Goal: Consume media (video, audio)

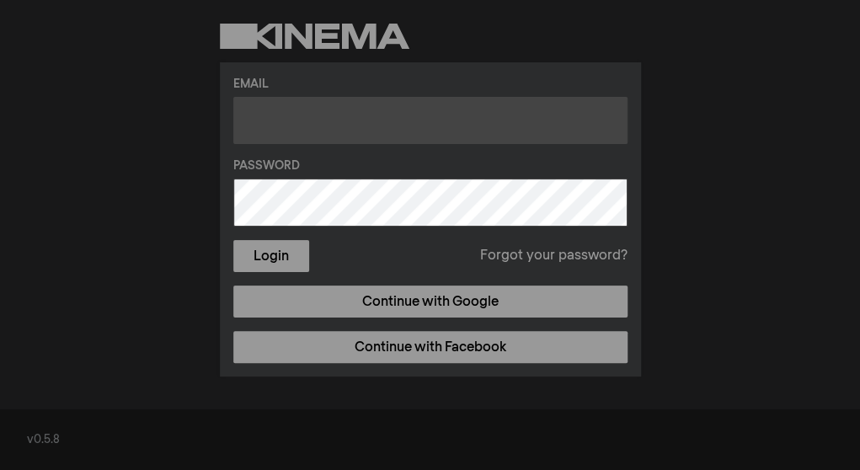
click at [306, 122] on input "text" at bounding box center [430, 120] width 394 height 47
type input "[EMAIL_ADDRESS][DOMAIN_NAME]"
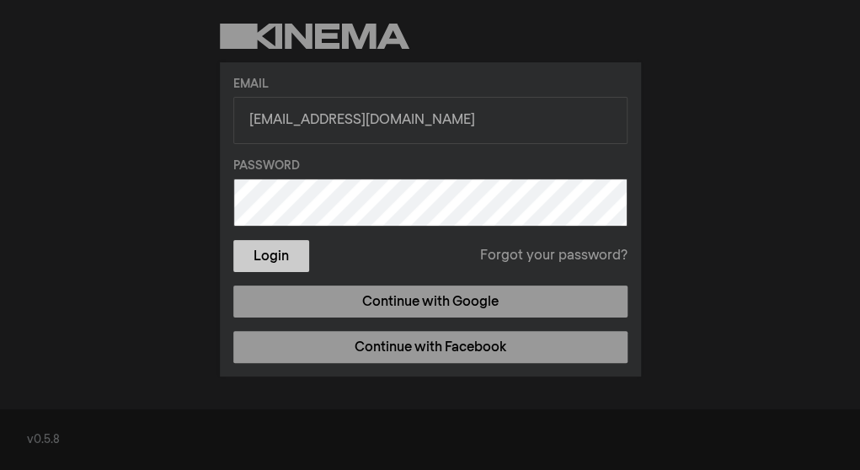
click at [266, 258] on button "Login" at bounding box center [271, 256] width 76 height 32
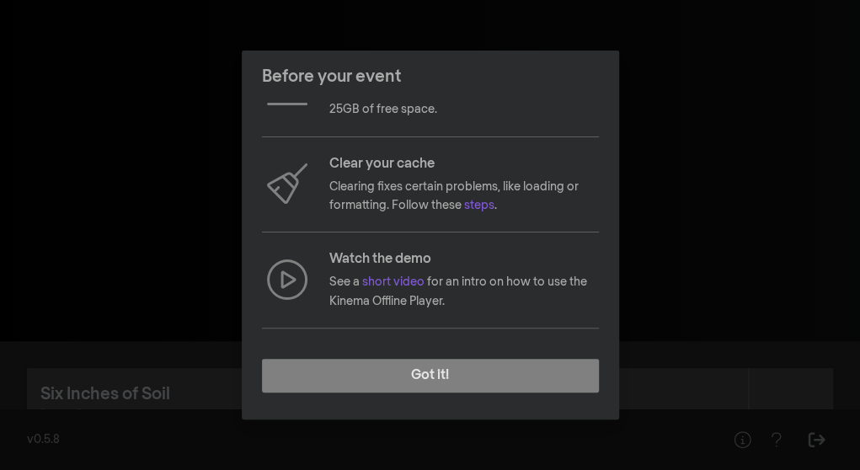
scroll to position [169, 0]
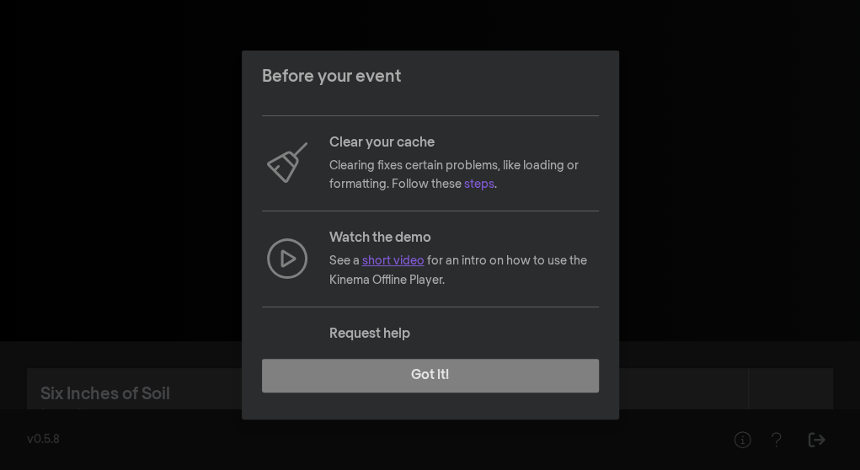
click at [399, 261] on link "short video" at bounding box center [393, 261] width 62 height 12
click at [408, 257] on link "short video" at bounding box center [393, 261] width 62 height 12
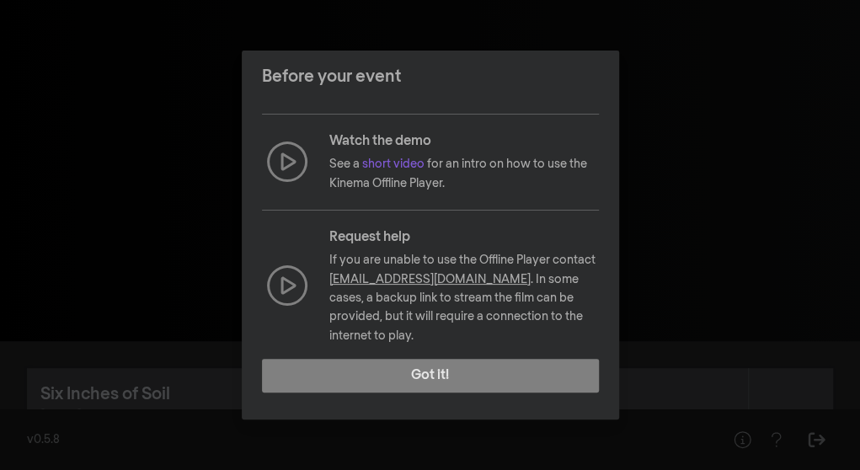
scroll to position [271, 0]
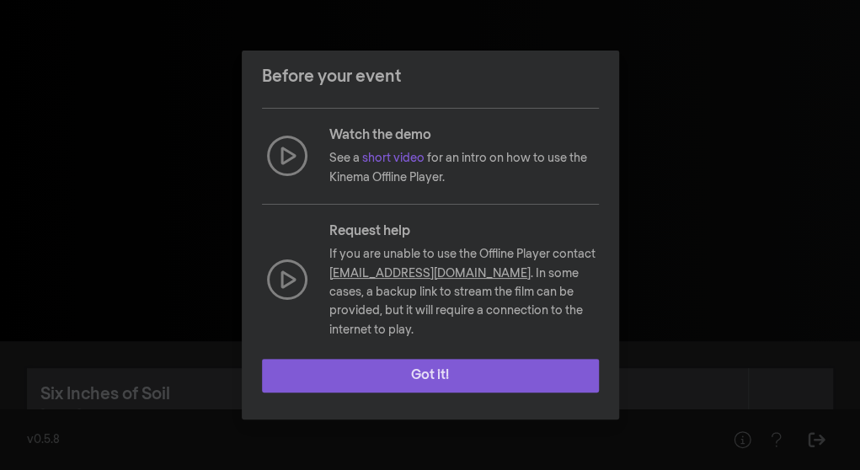
click at [445, 372] on button "Got it!" at bounding box center [430, 376] width 337 height 34
